Goal: Transaction & Acquisition: Purchase product/service

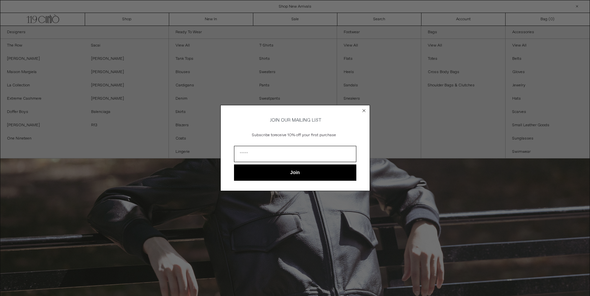
click at [363, 108] on circle "Close dialog" at bounding box center [363, 111] width 6 height 6
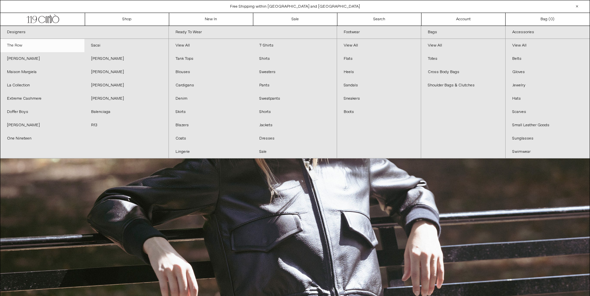
click at [15, 48] on link "The Row" at bounding box center [42, 45] width 84 height 13
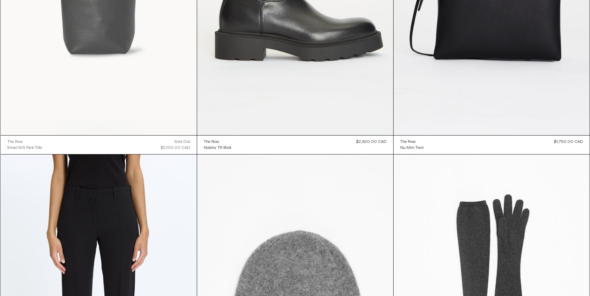
scroll to position [8344, 0]
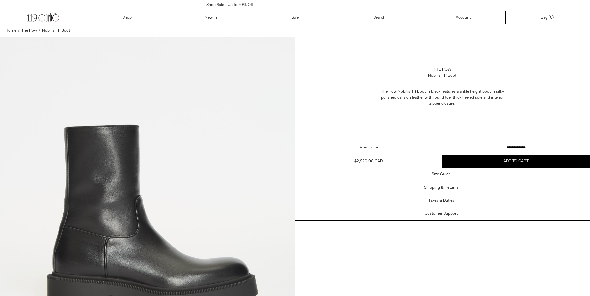
scroll to position [1, 0]
click at [465, 155] on select "**********" at bounding box center [515, 148] width 147 height 15
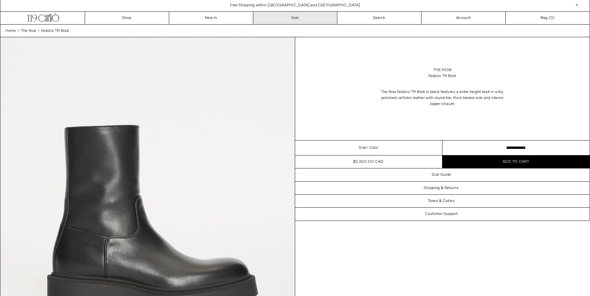
click at [289, 18] on link "Sale" at bounding box center [295, 18] width 84 height 13
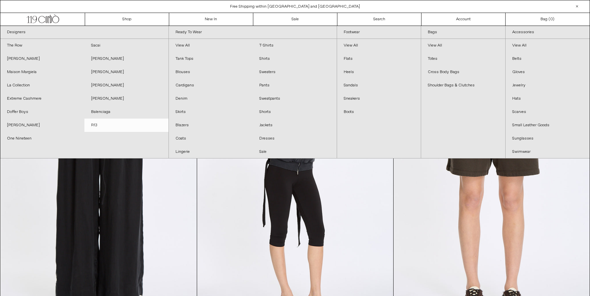
click at [98, 128] on link "R13" at bounding box center [126, 125] width 84 height 13
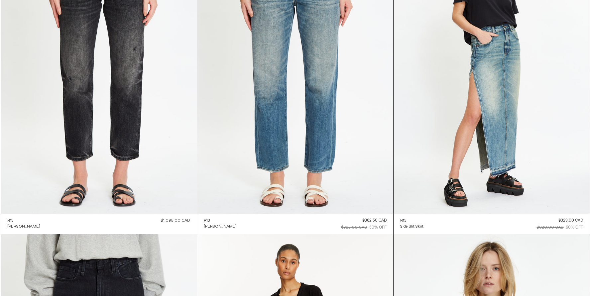
scroll to position [4150, 0]
